Goal: Find specific page/section

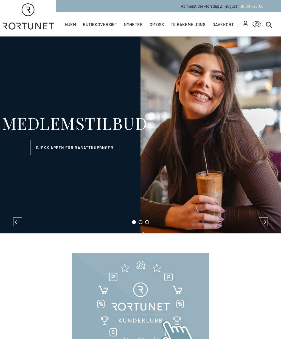
select select "NO"
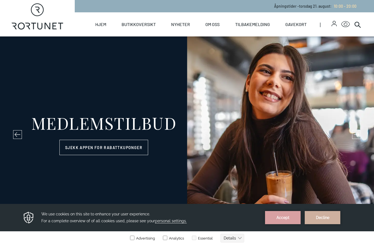
click at [280, 23] on icon at bounding box center [357, 24] width 7 height 7
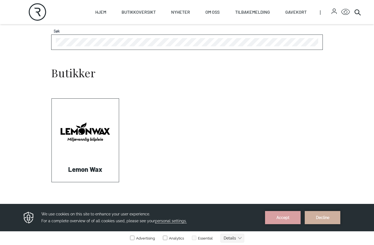
scroll to position [171, 0]
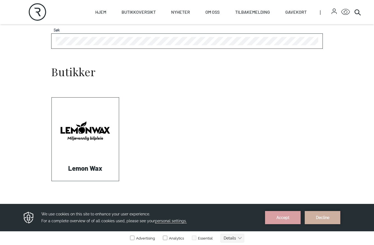
click at [52, 181] on link "Visit: Lemon Wax" at bounding box center [52, 181] width 0 height 0
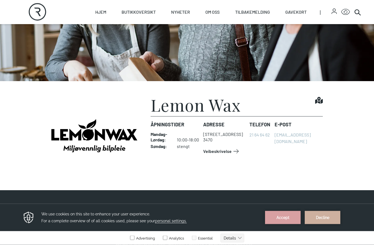
scroll to position [70, 0]
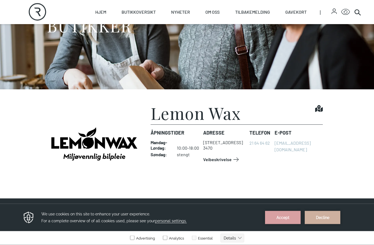
click at [232, 158] on span "Veibeskrivelse" at bounding box center [217, 159] width 28 height 7
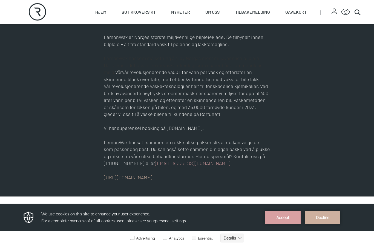
scroll to position [250, 0]
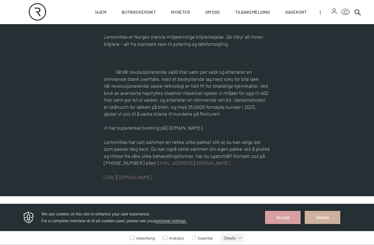
click at [140, 176] on link "[URL][DOMAIN_NAME]" at bounding box center [128, 177] width 48 height 6
